Goal: Task Accomplishment & Management: Use online tool/utility

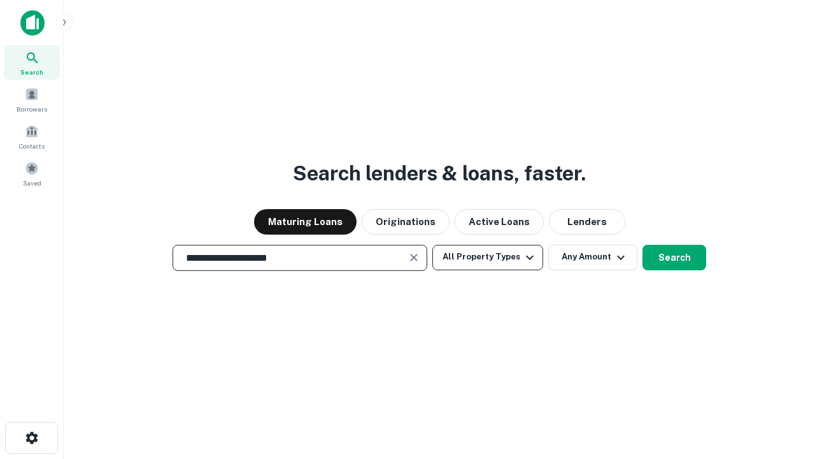
type input "**********"
click at [488, 257] on button "All Property Types" at bounding box center [487, 257] width 111 height 25
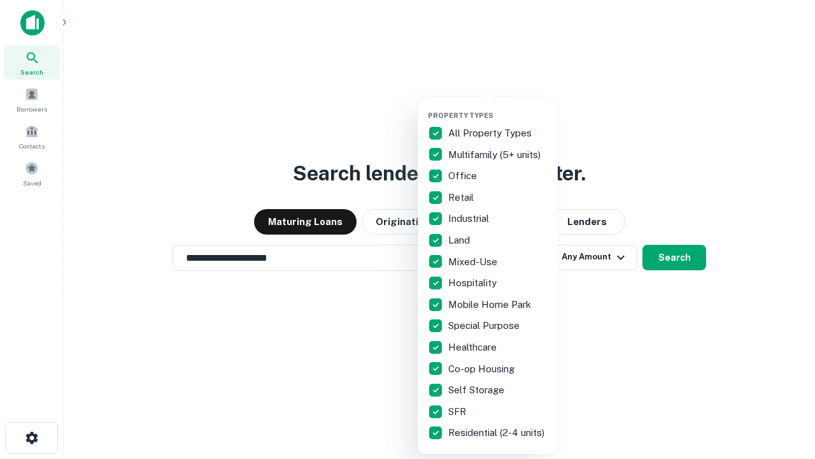
click at [498, 107] on button "button" at bounding box center [498, 107] width 140 height 1
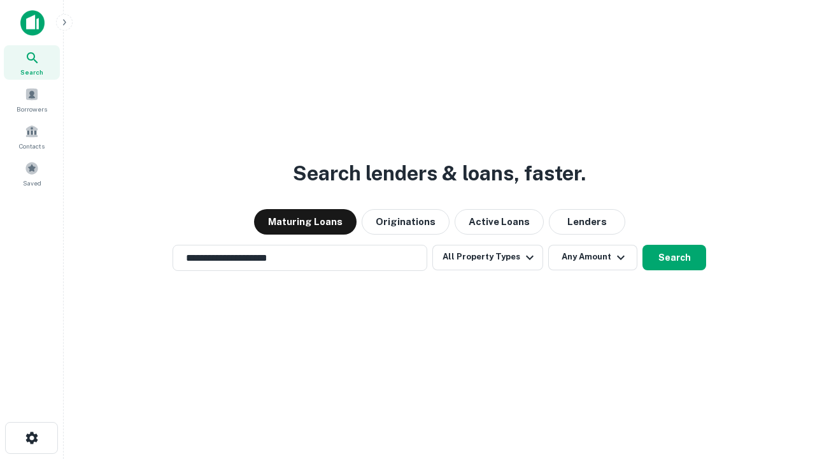
scroll to position [8, 153]
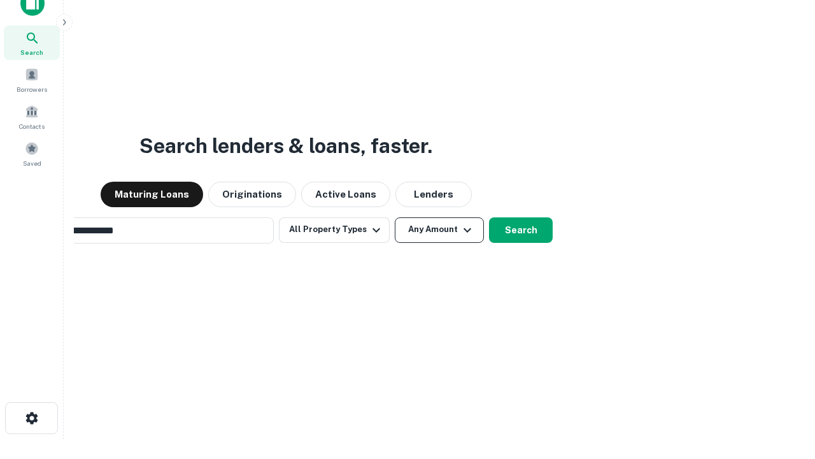
click at [395, 217] on button "Any Amount" at bounding box center [439, 229] width 89 height 25
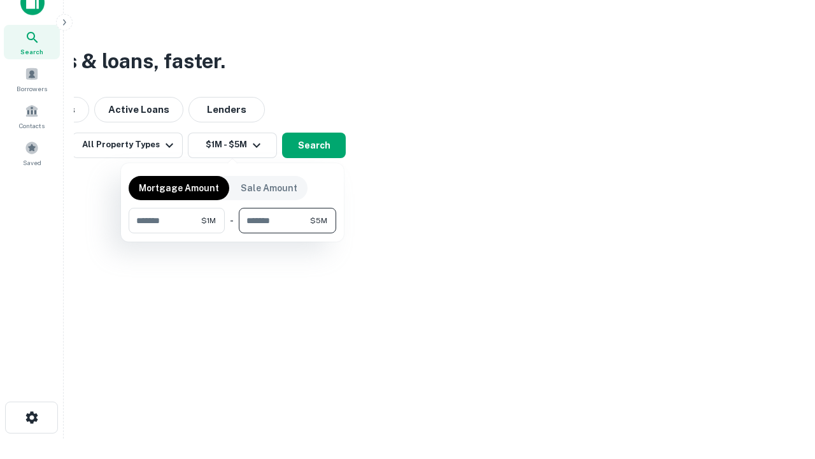
type input "*******"
click at [232, 233] on button "button" at bounding box center [233, 233] width 208 height 1
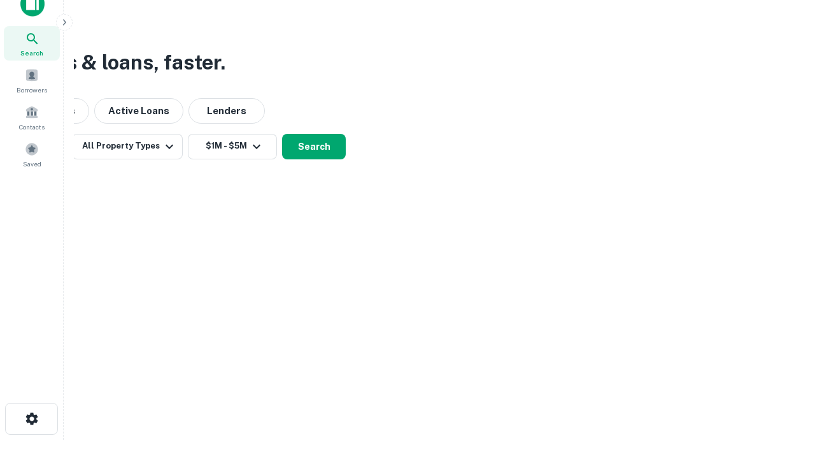
scroll to position [8, 235]
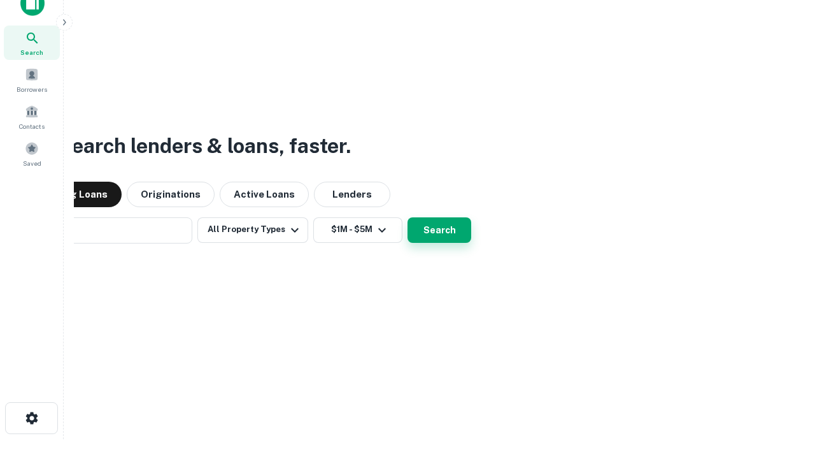
click at [408, 217] on button "Search" at bounding box center [440, 229] width 64 height 25
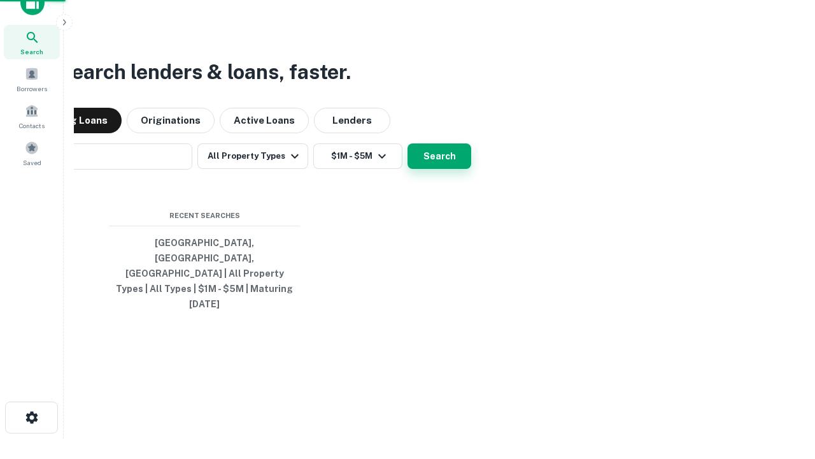
scroll to position [34, 360]
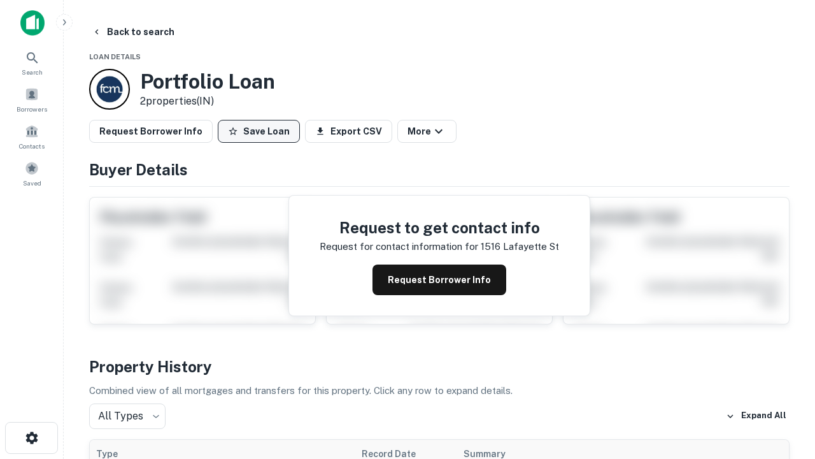
click at [259, 131] on button "Save Loan" at bounding box center [259, 131] width 82 height 23
